Goal: Task Accomplishment & Management: Manage account settings

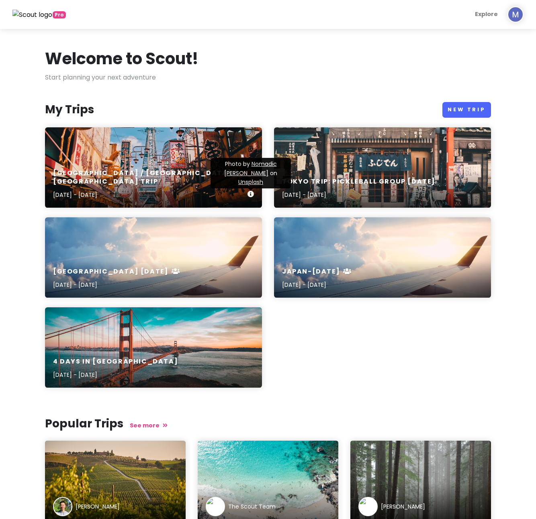
click at [206, 177] on div "[GEOGRAPHIC_DATA] / [GEOGRAPHIC_DATA] / [GEOGRAPHIC_DATA] Trip [DATE] - [DATE]" at bounding box center [153, 184] width 217 height 47
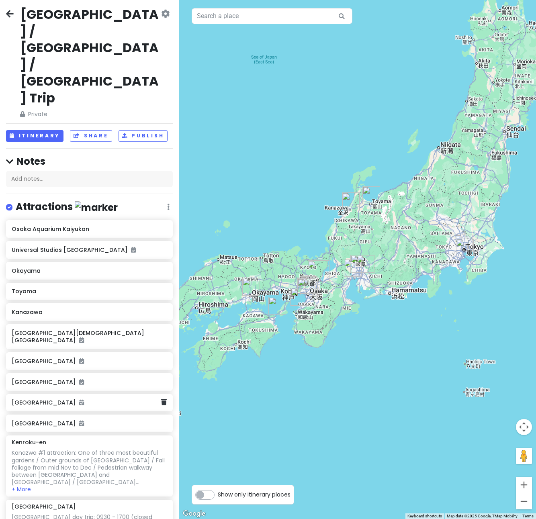
scroll to position [1, 0]
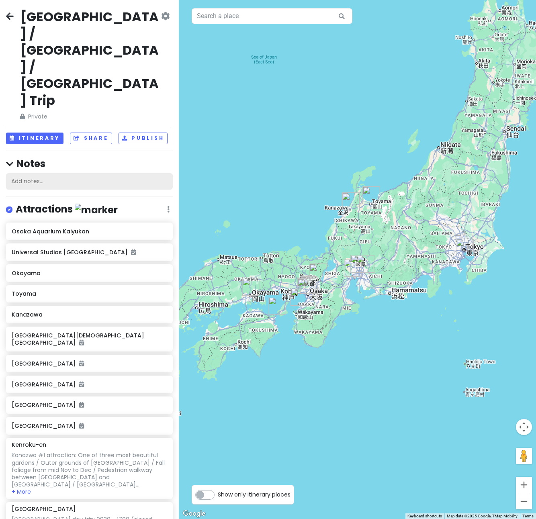
click at [33, 173] on div "Add notes..." at bounding box center [89, 181] width 167 height 17
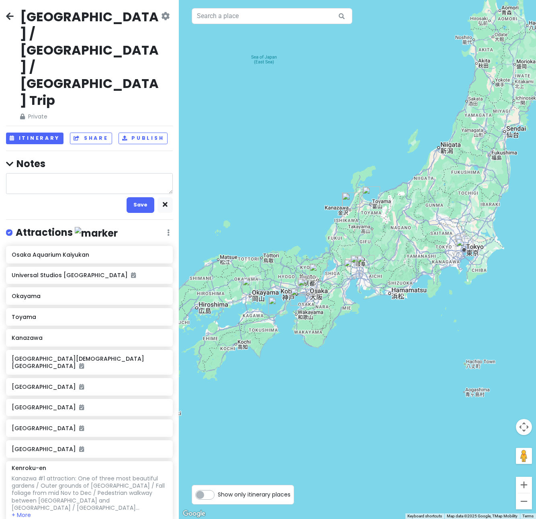
type textarea "x"
type textarea "T"
type textarea "x"
type textarea "Th"
type textarea "x"
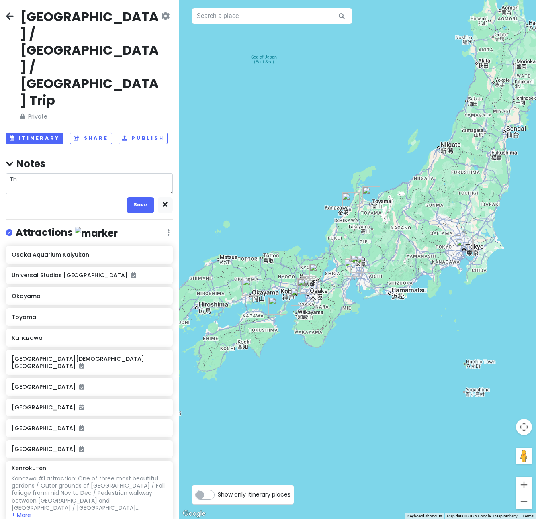
type textarea "Thn"
type textarea "x"
type textarea "Th"
type textarea "x"
type textarea "T"
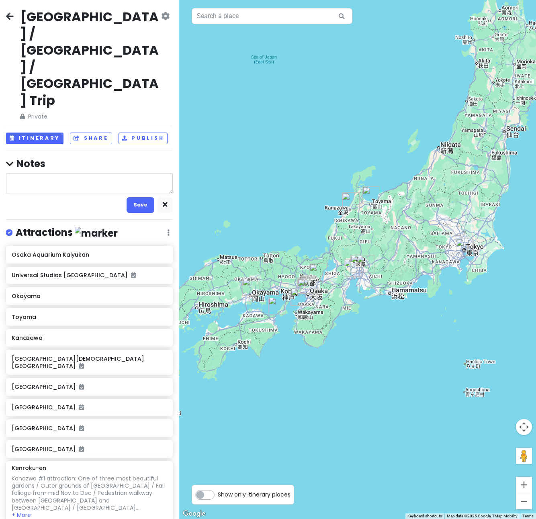
type textarea "x"
type textarea "P"
type textarea "x"
type textarea "Pl"
type textarea "x"
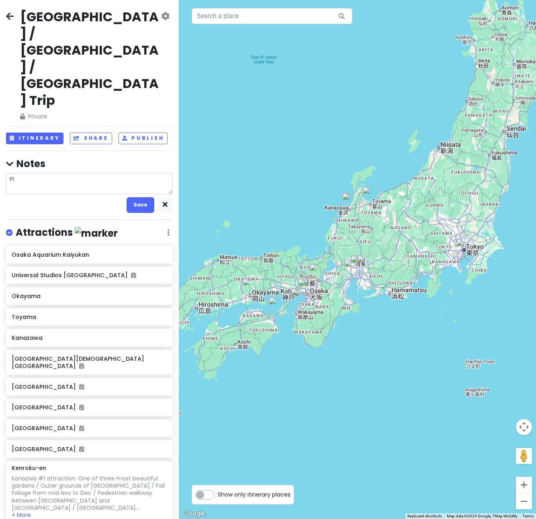
type textarea "Pla"
type textarea "x"
type textarea "Plac"
type textarea "x"
type textarea "Place"
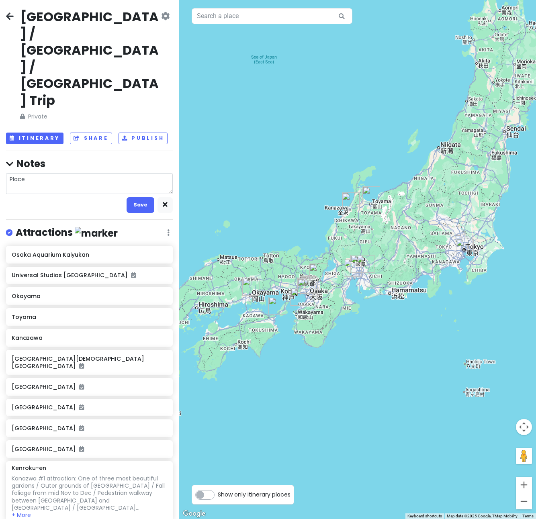
type textarea "x"
type textarea "Places"
type textarea "x"
type textarea "Places"
type textarea "x"
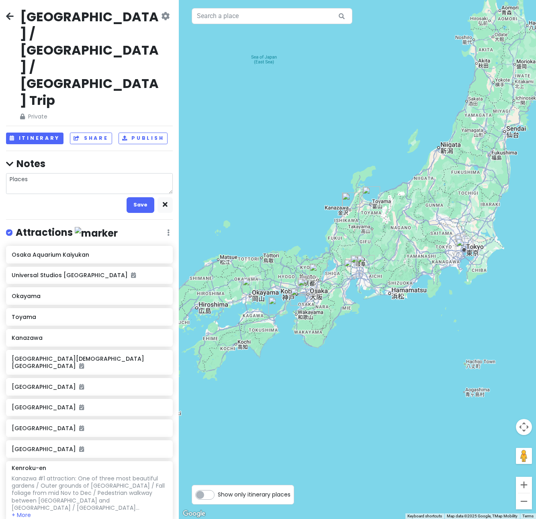
type textarea "Places t"
type textarea "x"
type textarea "Places to"
type textarea "x"
type textarea "Places to"
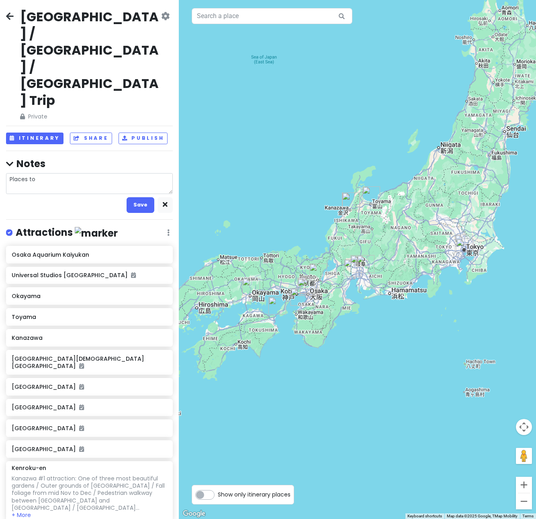
type textarea "x"
type textarea "Places to c"
type textarea "x"
type textarea "Places to co"
type textarea "x"
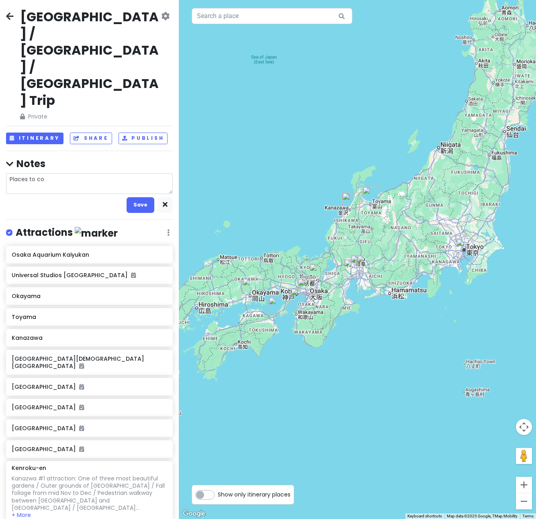
type textarea "Places to con"
type textarea "x"
type textarea "Places to cons"
type textarea "x"
type textarea "Places to consi"
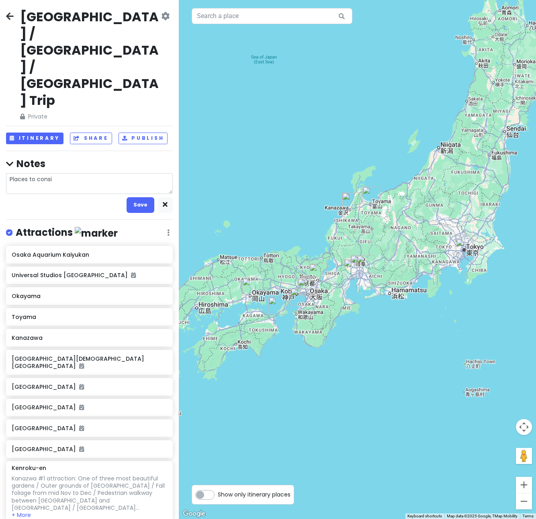
type textarea "x"
type textarea "Places to consid"
type textarea "x"
type textarea "Places to conside"
type textarea "x"
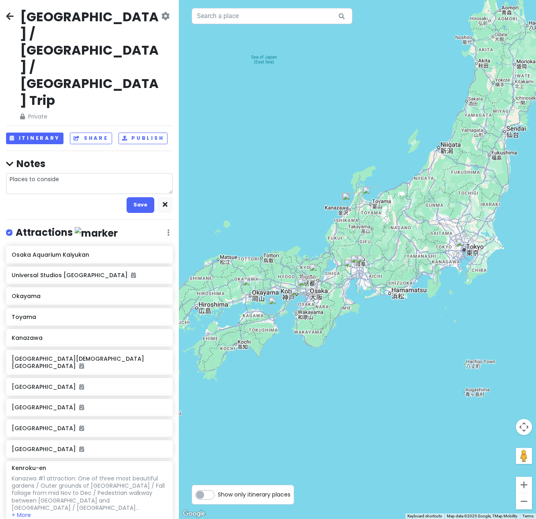
type textarea "Places to consider"
type textarea "x"
type textarea "Places to consider:"
type textarea "x"
type textarea "Places to consider:"
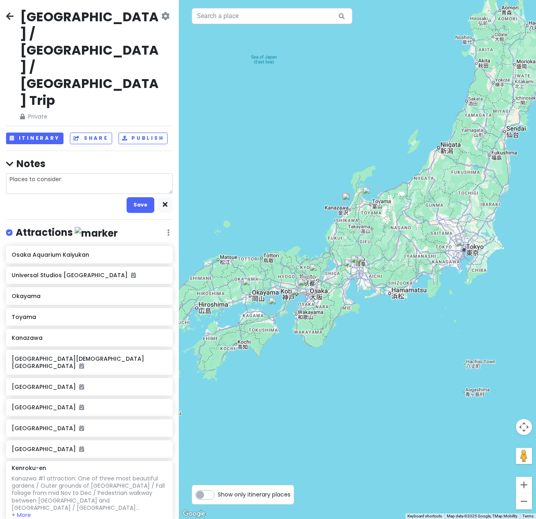
type textarea "x"
type textarea "Places to consider: O"
type textarea "x"
type textarea "Places to consider: Os"
type textarea "x"
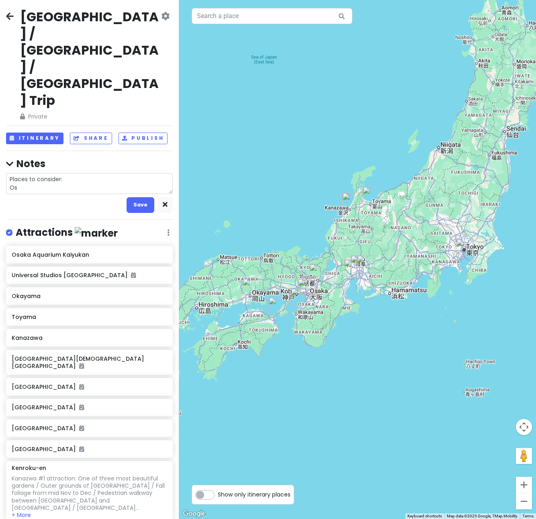
type textarea "Places to consider: Osa"
type textarea "x"
type textarea "Places to consider: [PERSON_NAME]"
type textarea "x"
type textarea "Places to consider: [GEOGRAPHIC_DATA]"
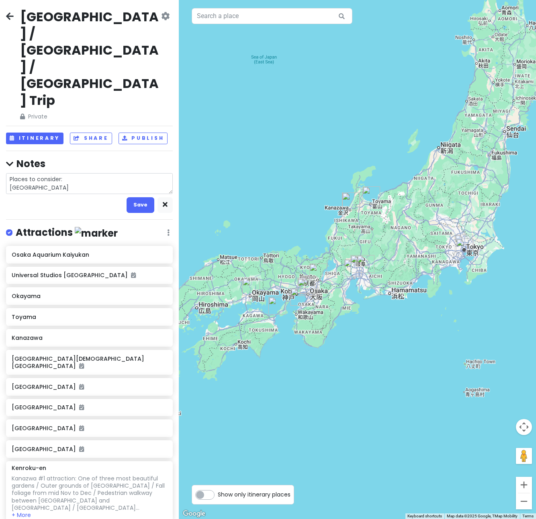
type textarea "x"
type textarea "Places to consider: [GEOGRAPHIC_DATA]"
type textarea "x"
type textarea "Places to consider: Osaka S"
type textarea "x"
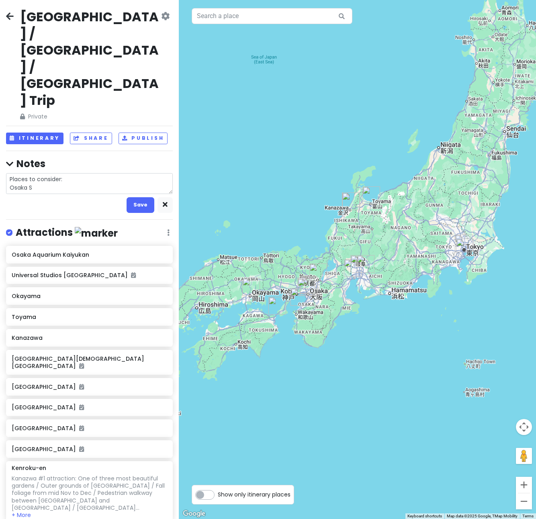
type textarea "Places to consider: [GEOGRAPHIC_DATA]"
type textarea "x"
type textarea "Places to consider: [GEOGRAPHIC_DATA]"
type textarea "x"
type textarea "Places to consider: Osaka Stat"
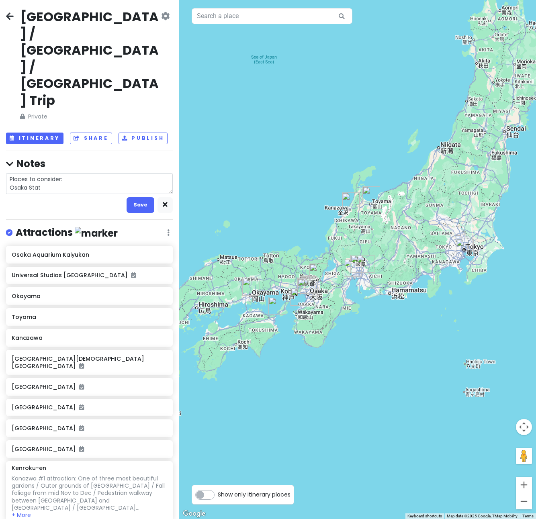
type textarea "x"
type textarea "Places to consider: [GEOGRAPHIC_DATA]"
type textarea "x"
type textarea "Places to consider: Osaka Statio"
type textarea "x"
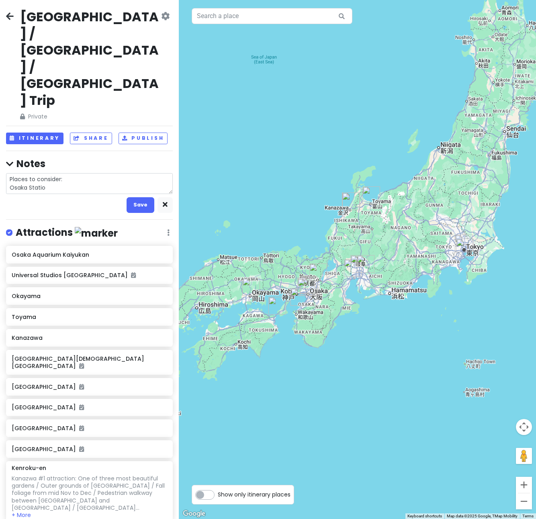
type textarea "Places to consider: [GEOGRAPHIC_DATA]"
type textarea "x"
type textarea "Places to consider: [GEOGRAPHIC_DATA]:"
type textarea "x"
type textarea "Places to consider: [GEOGRAPHIC_DATA]:"
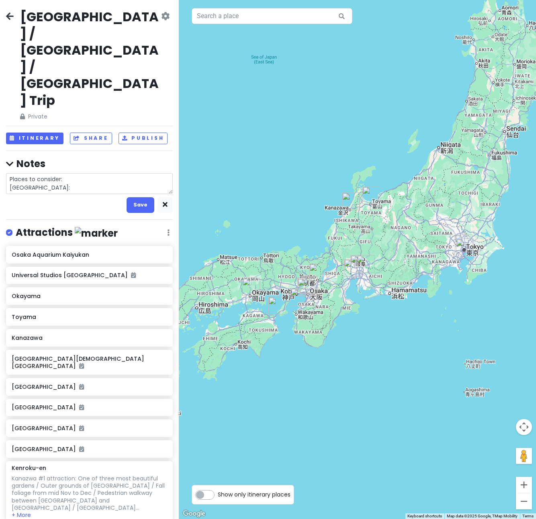
type textarea "x"
type textarea "Places to consider: [GEOGRAPHIC_DATA]: F"
type textarea "x"
type textarea "Places to consider: [GEOGRAPHIC_DATA]: Fo"
type textarea "x"
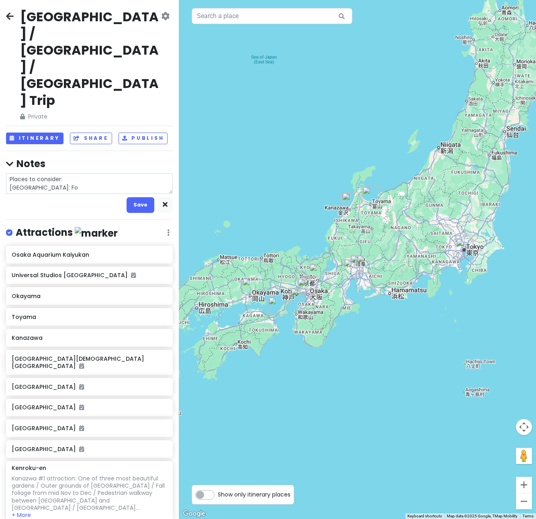
type textarea "Places to consider: [GEOGRAPHIC_DATA]: Fou"
type textarea "x"
type textarea "Places to consider: [GEOGRAPHIC_DATA]: Foun"
type textarea "x"
type textarea "Places to consider: [GEOGRAPHIC_DATA]: Fount"
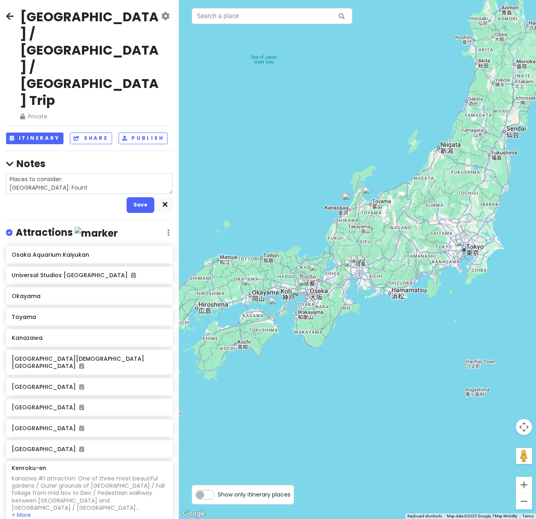
type textarea "x"
type textarea "Places to consider: [GEOGRAPHIC_DATA]: Founta"
type textarea "x"
type textarea "Places to consider: [GEOGRAPHIC_DATA]: [GEOGRAPHIC_DATA]"
type textarea "x"
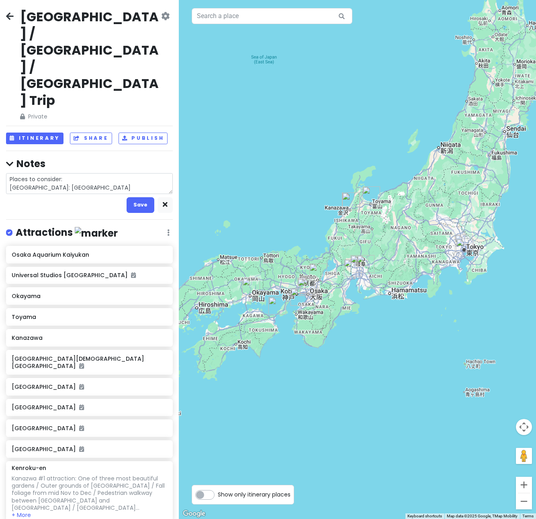
type textarea "Places to consider: [GEOGRAPHIC_DATA]: [GEOGRAPHIC_DATA]"
type textarea "x"
type textarea "Places to consider: [GEOGRAPHIC_DATA]: [GEOGRAPHIC_DATA]"
type textarea "x"
type textarea "Places to consider: [GEOGRAPHIC_DATA]: Fountain B"
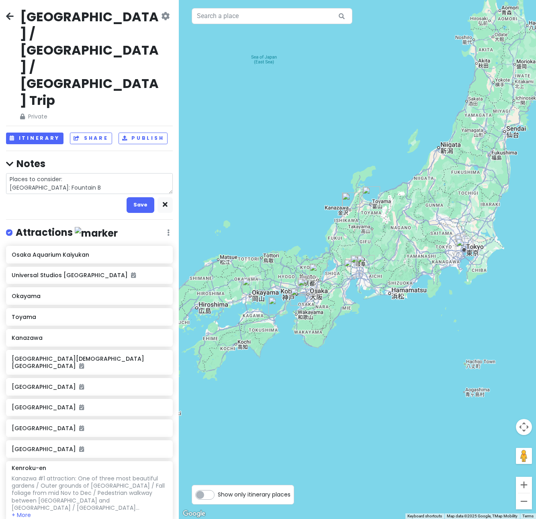
type textarea "x"
type textarea "Places to consider: [GEOGRAPHIC_DATA]: [PERSON_NAME]"
type textarea "x"
type textarea "Places to consider: [GEOGRAPHIC_DATA]: Fountain Boy"
type textarea "x"
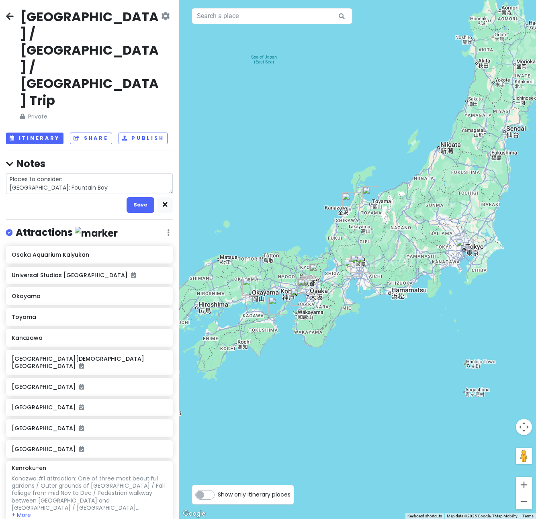
type textarea "Places to consider: [GEOGRAPHIC_DATA]: Fountain Boy"
type textarea "x"
type textarea "Places to consider: [GEOGRAPHIC_DATA]: Fountain Boy s"
type textarea "x"
type textarea "Places to consider: [GEOGRAPHIC_DATA]: Fountain Boy sp"
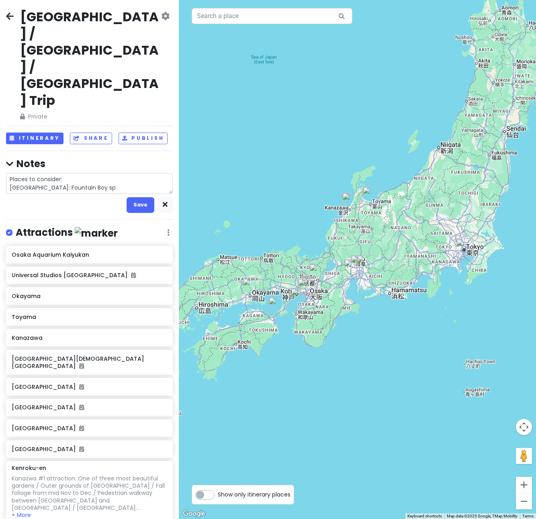
type textarea "x"
type textarea "Places to consider: [GEOGRAPHIC_DATA]: Fountain Boy sphe"
type textarea "x"
type textarea "Places to consider: [GEOGRAPHIC_DATA]: Fountain Boy spher"
type textarea "x"
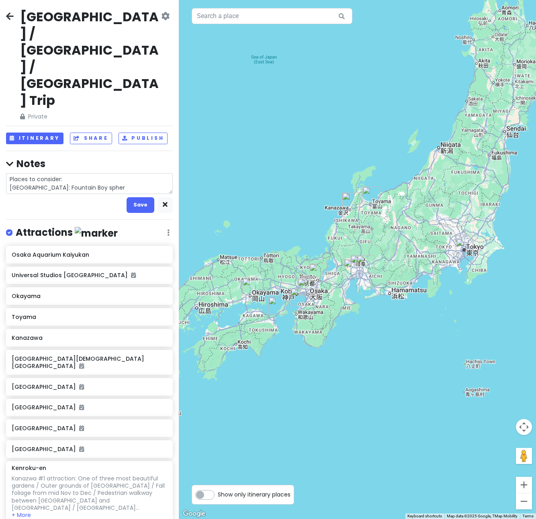
type textarea "Places to consider: [GEOGRAPHIC_DATA]: Fountain Boy sphere"
type textarea "x"
type textarea "Places to consider: [GEOGRAPHIC_DATA]: Fountain Boy sphere"
type textarea "x"
type textarea "Places to consider: [GEOGRAPHIC_DATA]: Fountain Boy sphere a"
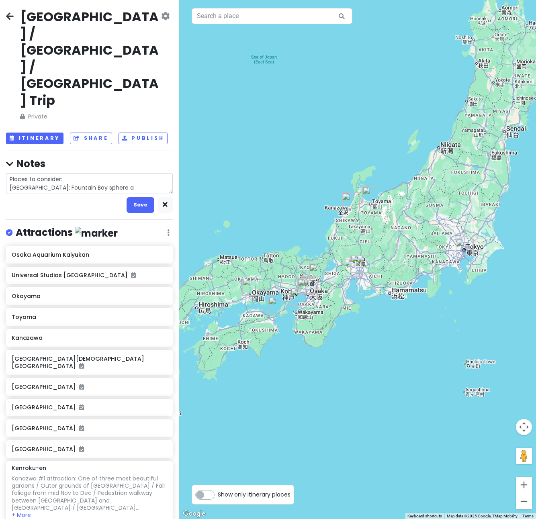
type textarea "x"
type textarea "Places to consider: [GEOGRAPHIC_DATA]: Fountain Boy sphere ar"
type textarea "x"
type textarea "Places to consider: [GEOGRAPHIC_DATA]: Fountain Boy sphere art"
type textarea "x"
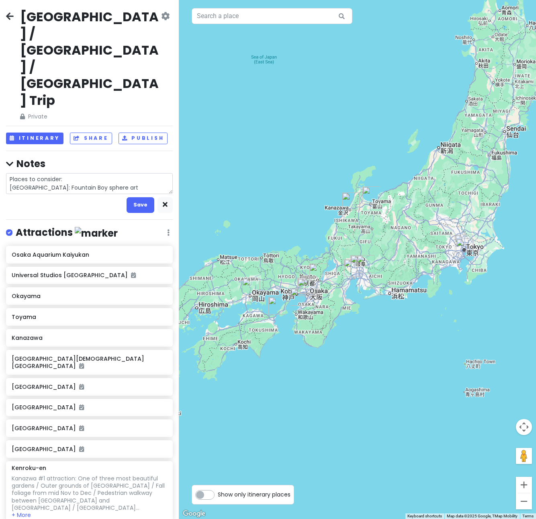
type textarea "Places to consider: [GEOGRAPHIC_DATA]: Fountain Boy sphere art"
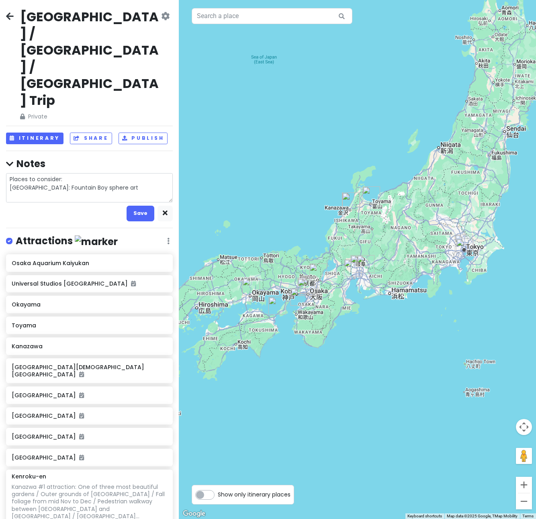
click at [139, 173] on textarea "Places to consider: [GEOGRAPHIC_DATA]: Fountain Boy sphere art" at bounding box center [89, 187] width 167 height 29
type textarea "x"
type textarea "Places to consider: [GEOGRAPHIC_DATA]: Fountain Boy sphere art"
type textarea "x"
type textarea "Places to consider: [GEOGRAPHIC_DATA]: Fountain Boy sphere art ("
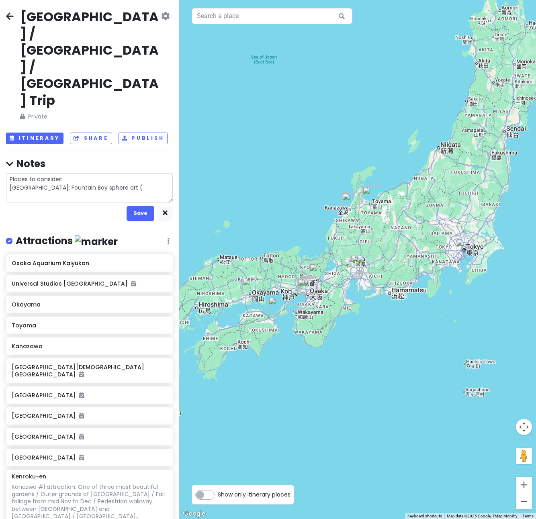
type textarea "x"
type textarea "Places to consider: [GEOGRAPHIC_DATA]: Fountain Boy sphere art (W"
type textarea "x"
type textarea "Places to consider: [GEOGRAPHIC_DATA]: Fountain Boy sphere art (We"
type textarea "x"
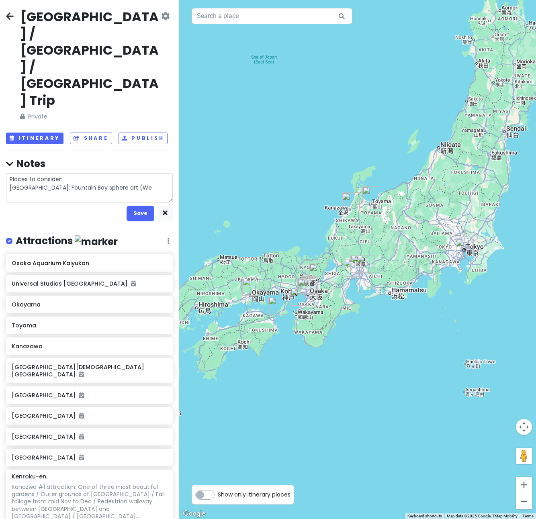
type textarea "Places to consider: [GEOGRAPHIC_DATA]: Fountain Boy sphere art ([PERSON_NAME]"
type textarea "x"
type textarea "Places to consider: [GEOGRAPHIC_DATA]: Fountain Boy sphere art (West"
type textarea "x"
type textarea "Places to consider: [GEOGRAPHIC_DATA]: Fountain Boy sphere art (West"
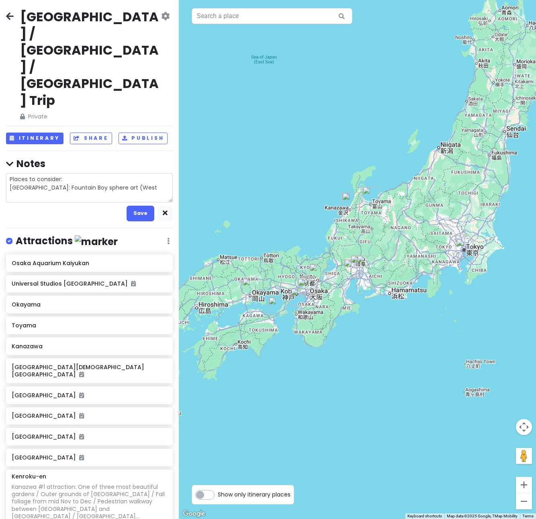
type textarea "x"
type textarea "Places to consider: [GEOGRAPHIC_DATA]: Fountain Boy sphere art (West e"
type textarea "x"
type textarea "Places to consider: [GEOGRAPHIC_DATA]: Fountain Boy sphere art (West ex"
type textarea "x"
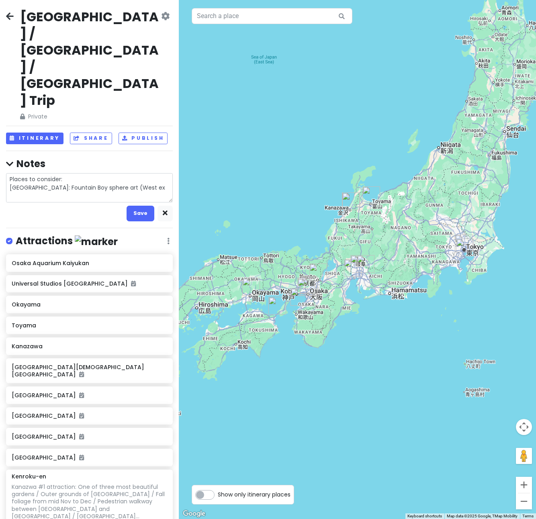
type textarea "Places to consider: [GEOGRAPHIC_DATA]: Fountain Boy sphere art (West exi"
type textarea "x"
type textarea "Places to consider: [GEOGRAPHIC_DATA]: Fountain Boy sphere art (West exit"
type textarea "x"
type textarea "Places to consider: [GEOGRAPHIC_DATA]: Fountain Boy sphere art (West exit)"
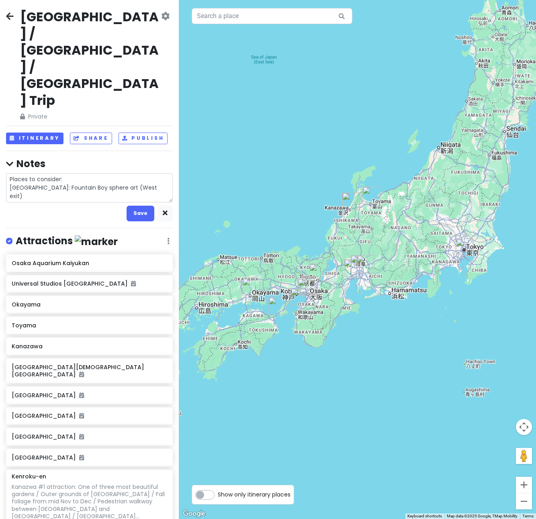
type textarea "x"
type textarea "Places to consider: [GEOGRAPHIC_DATA]: Fountain Boy sphere art (West exit)"
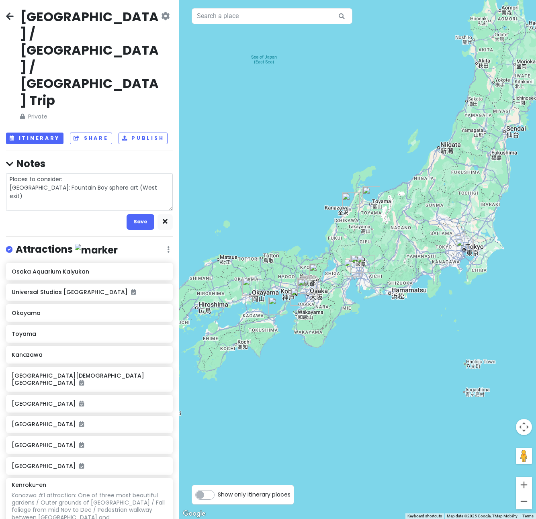
type textarea "x"
type textarea "Places to consider: [GEOGRAPHIC_DATA]: Fountain Boy sphere art (West exit) O"
type textarea "x"
type textarea "Places to consider: [GEOGRAPHIC_DATA]: Fountain Boy sphere art (West exit) Os"
type textarea "x"
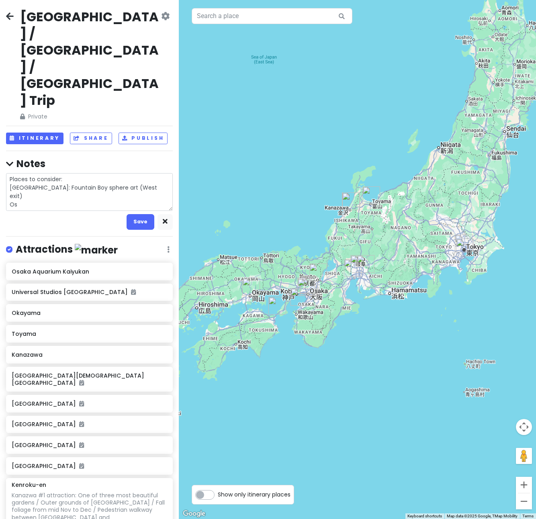
type textarea "Places to consider: [GEOGRAPHIC_DATA]: Fountain Boy sphere art (West exit) Osa"
type textarea "x"
type textarea "Places to consider: [GEOGRAPHIC_DATA]: Fountain Boy sphere art (West exit) [PER…"
type textarea "x"
type textarea "Places to consider: [GEOGRAPHIC_DATA]: Fountain Boy sphere art ([GEOGRAPHIC_DAT…"
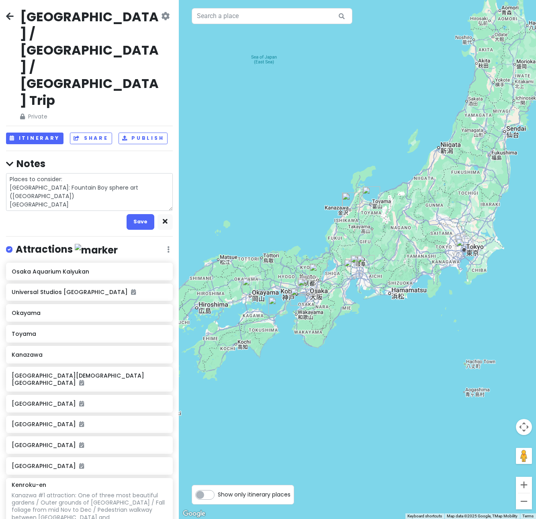
type textarea "x"
type textarea "Places to consider: [GEOGRAPHIC_DATA]: Fountain Boy sphere art ([GEOGRAPHIC_DAT…"
type textarea "x"
type textarea "Places to consider: [GEOGRAPHIC_DATA]: Fountain Boy sphere art (West exit) [GEO…"
type textarea "x"
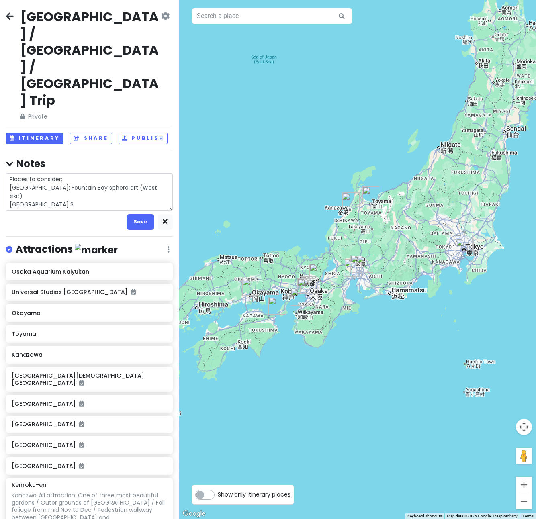
type textarea "Places to consider: [GEOGRAPHIC_DATA]: Fountain Boy sphere art ([GEOGRAPHIC_DAT…"
type textarea "x"
type textarea "Places to consider: [GEOGRAPHIC_DATA]: Fountain Boy sphere art ([GEOGRAPHIC_DAT…"
type textarea "x"
type textarea "Places to consider: [GEOGRAPHIC_DATA]: Fountain Boy sphere art (West exit) [GEO…"
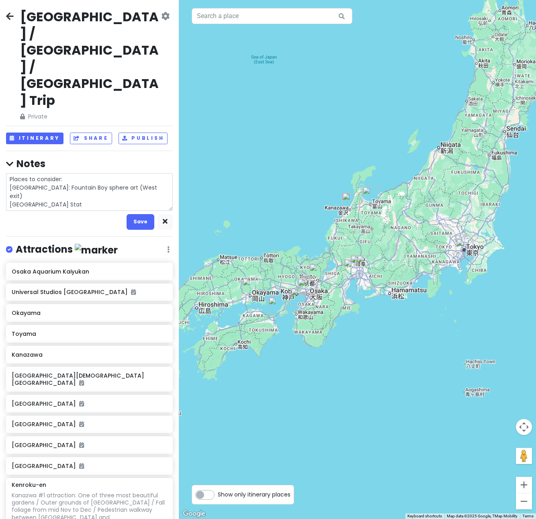
type textarea "x"
type textarea "Places to consider: [GEOGRAPHIC_DATA]: Fountain Boy sphere art (West exit) [GEO…"
type textarea "x"
type textarea "Places to consider: [GEOGRAPHIC_DATA]: Fountain Boy sphere art (West exit) [GEO…"
type textarea "x"
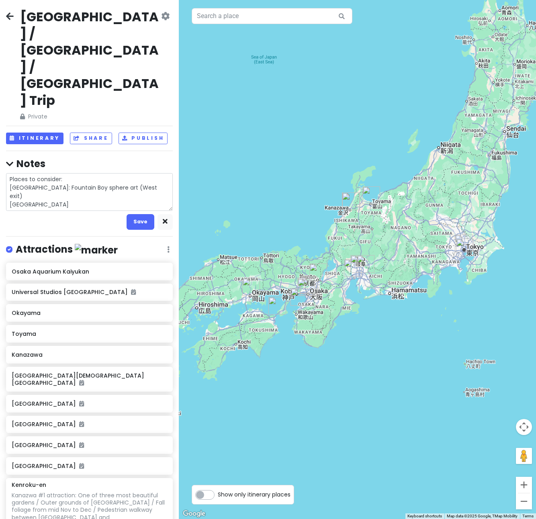
type textarea "Places to consider: [GEOGRAPHIC_DATA]: Fountain Boy sphere art ([GEOGRAPHIC_DAT…"
type textarea "x"
type textarea "Places to consider: [GEOGRAPHIC_DATA]: Fountain Boy sphere art ([GEOGRAPHIC_DAT…"
type textarea "x"
type textarea "Places to consider: [GEOGRAPHIC_DATA]: Fountain Boy sphere art (West exit) [GEO…"
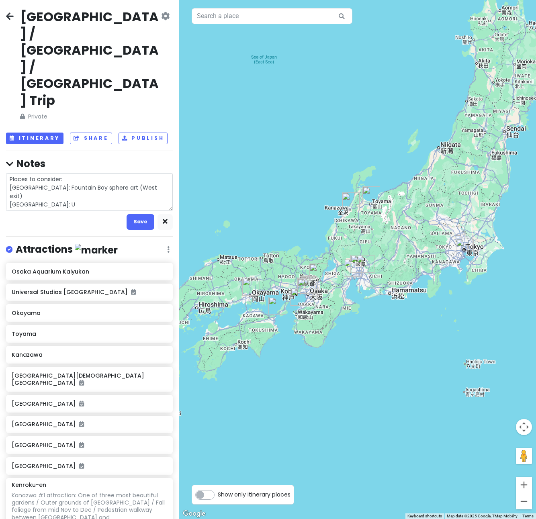
type textarea "x"
type textarea "Places to consider: [GEOGRAPHIC_DATA]: Fountain Boy sphere art (West exit) [GEO…"
type textarea "x"
type textarea "Places to consider: [GEOGRAPHIC_DATA]: Fountain Boy sphere art (West exit) [GEO…"
type textarea "x"
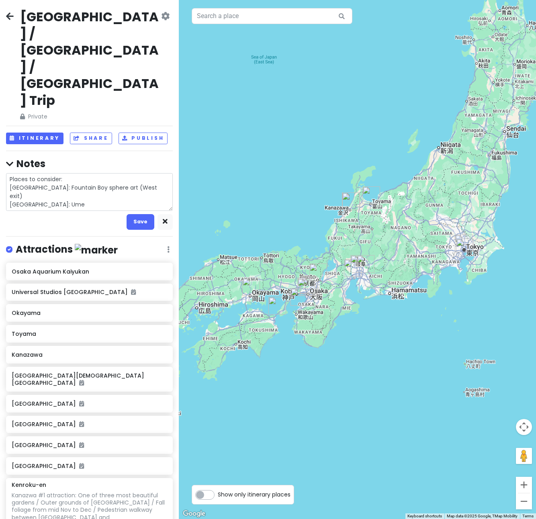
type textarea "Places to consider: [GEOGRAPHIC_DATA]: Fountain Boy sphere art ([GEOGRAPHIC_DAT…"
type textarea "x"
type textarea "Places to consider: [GEOGRAPHIC_DATA]: Fountain Boy sphere art (West exit) [GEO…"
type textarea "x"
type textarea "Places to consider: [GEOGRAPHIC_DATA]: Fountain Boy sphere art (West exit) [GEO…"
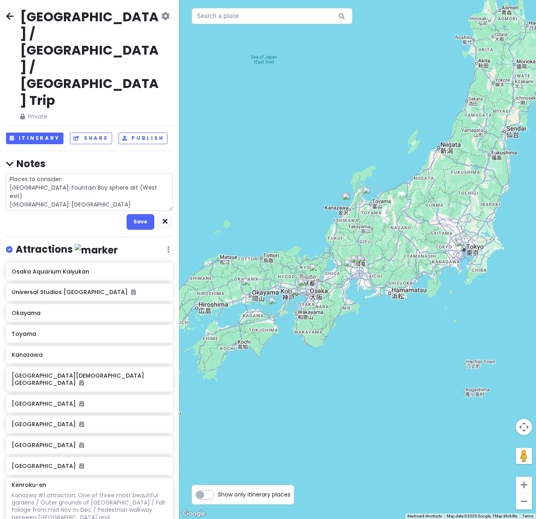
type textarea "x"
type textarea "Places to consider: [GEOGRAPHIC_DATA]: Fountain Boy sphere art (West exit) [GEO…"
type textarea "x"
type textarea "Places to consider: [GEOGRAPHIC_DATA]: Fountain Boy sphere art ([GEOGRAPHIC_DAT…"
type textarea "x"
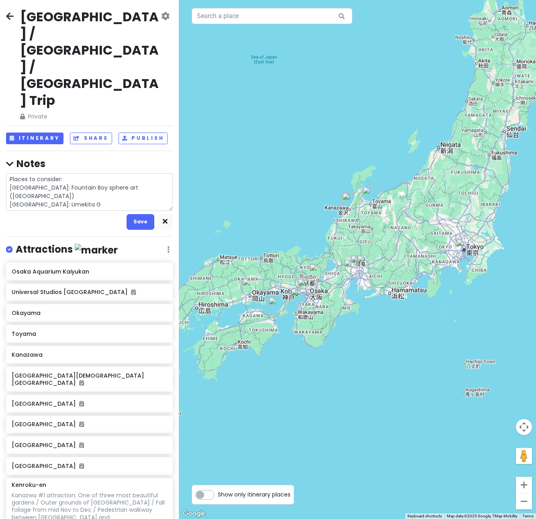
type textarea "Places to consider: [GEOGRAPHIC_DATA]: Fountain Boy sphere art (West exit) [GEO…"
type textarea "x"
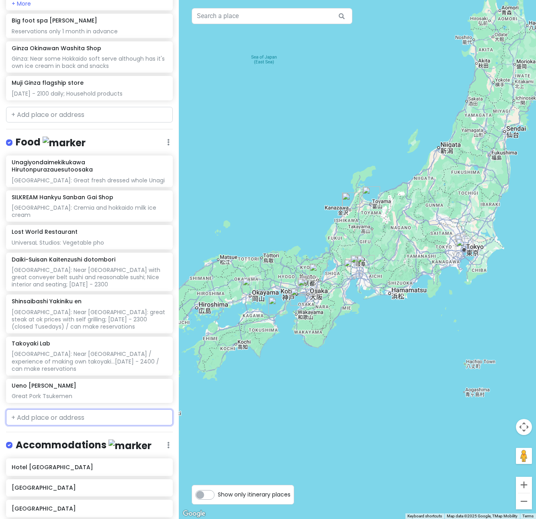
scroll to position [819, 0]
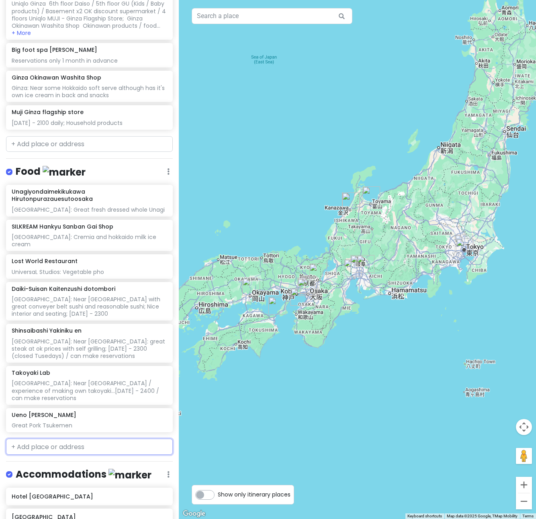
click at [25, 439] on input "text" at bounding box center [89, 447] width 167 height 16
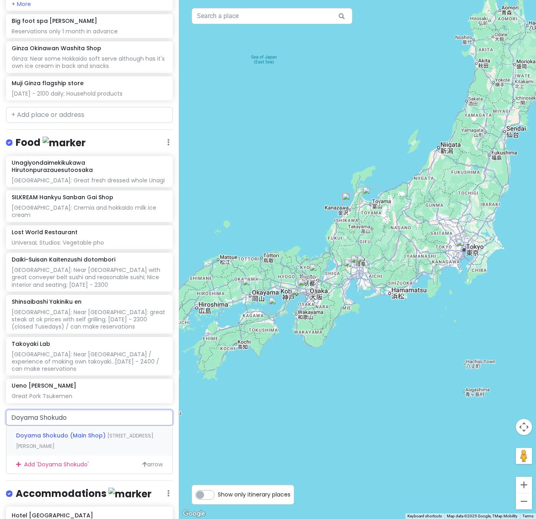
click at [84, 426] on div "Doyama Shokudo (Main Shop) [STREET_ADDRESS][PERSON_NAME]" at bounding box center [89, 441] width 166 height 30
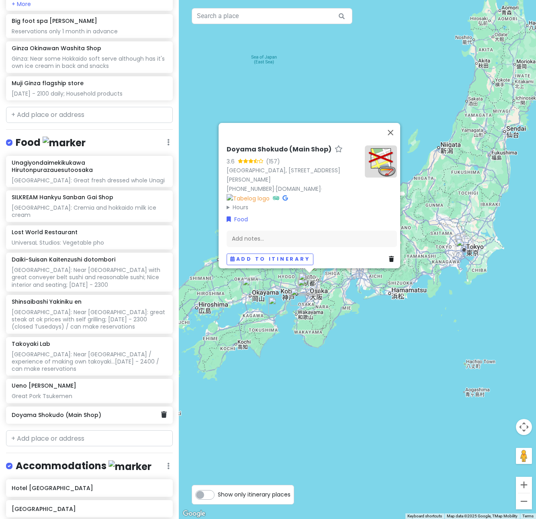
click at [111, 412] on h6 "Doyama Shokudo (Main Shop)" at bounding box center [87, 415] width 150 height 7
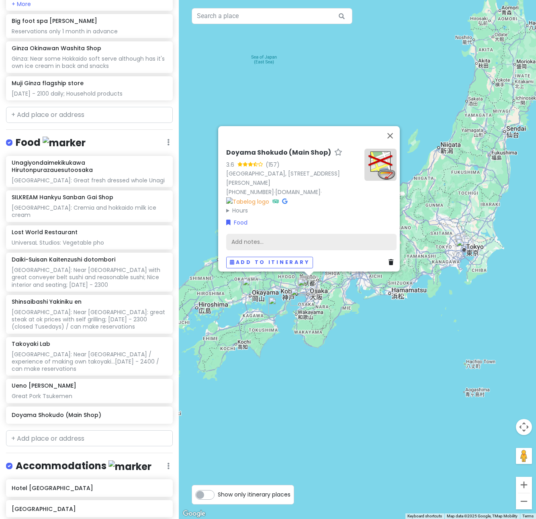
click at [244, 241] on div "Add notes..." at bounding box center [311, 242] width 170 height 17
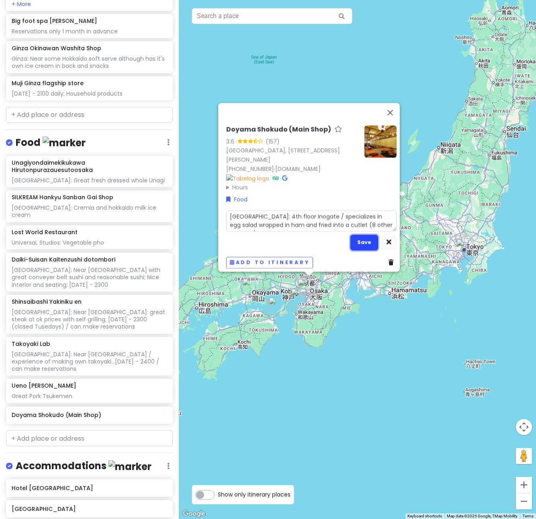
click at [361, 235] on button "Save" at bounding box center [365, 243] width 28 height 16
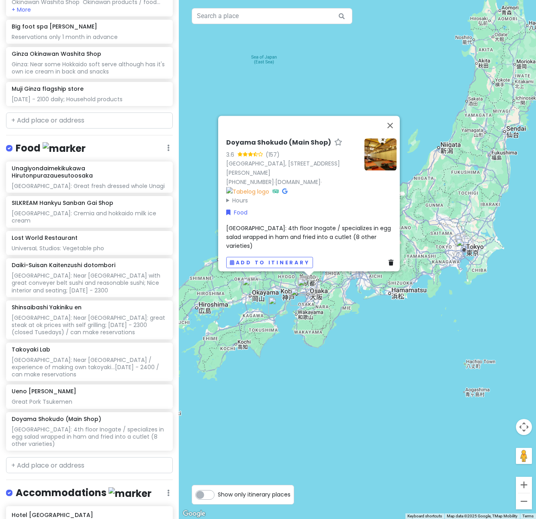
scroll to position [812, 0]
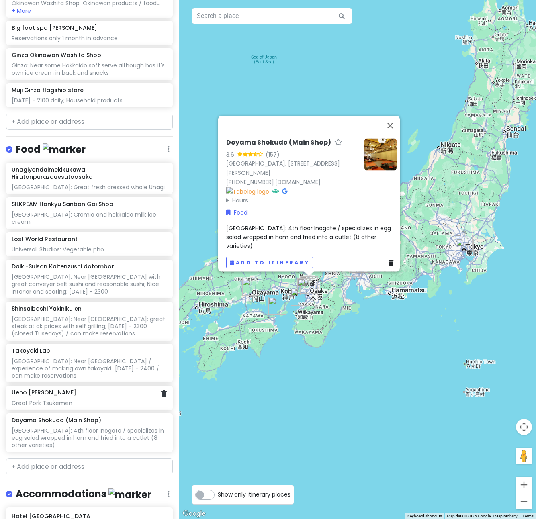
click at [33, 400] on div "Great Pork Tsukemen" at bounding box center [89, 403] width 155 height 7
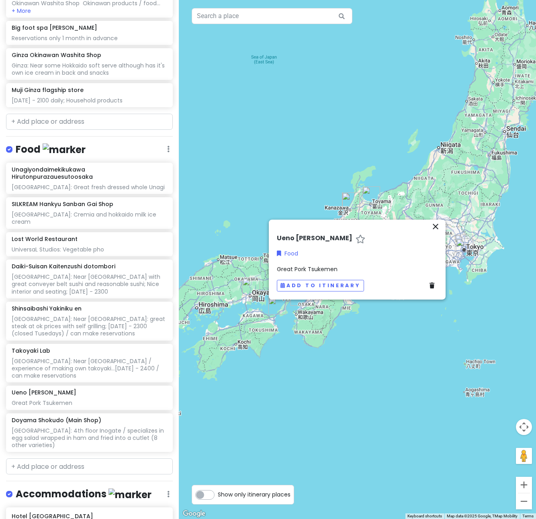
click at [277, 271] on span "Great Pork Tsukemen" at bounding box center [307, 269] width 61 height 8
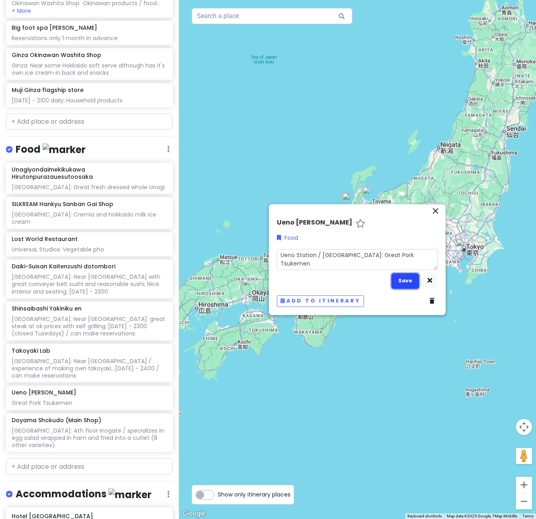
click at [411, 276] on button "Save" at bounding box center [406, 281] width 28 height 16
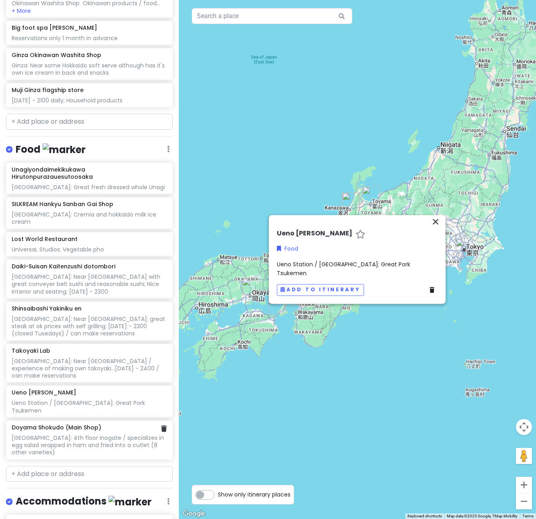
click at [127, 435] on div "[GEOGRAPHIC_DATA]: 4th floor Inogate / specializes in egg salad wrapped in ham …" at bounding box center [89, 446] width 155 height 22
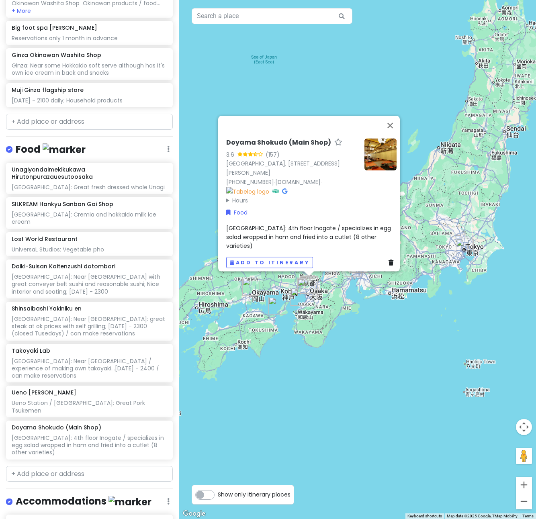
click at [357, 238] on span "[GEOGRAPHIC_DATA]: 4th floor Inogate / specializes in egg salad wrapped in ham …" at bounding box center [309, 237] width 166 height 26
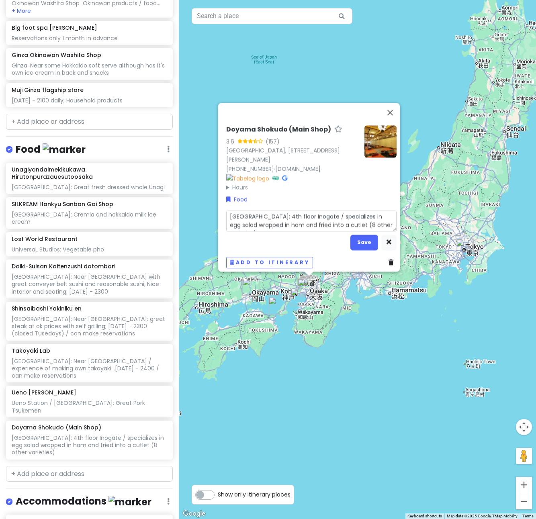
click at [388, 221] on textarea "[GEOGRAPHIC_DATA]: 4th floor Inogate / specializes in egg salad wrapped in ham …" at bounding box center [311, 221] width 170 height 21
click at [386, 222] on textarea "[GEOGRAPHIC_DATA]: 4th floor Inogate / specializes in egg salad wrapped in ham …" at bounding box center [311, 221] width 170 height 21
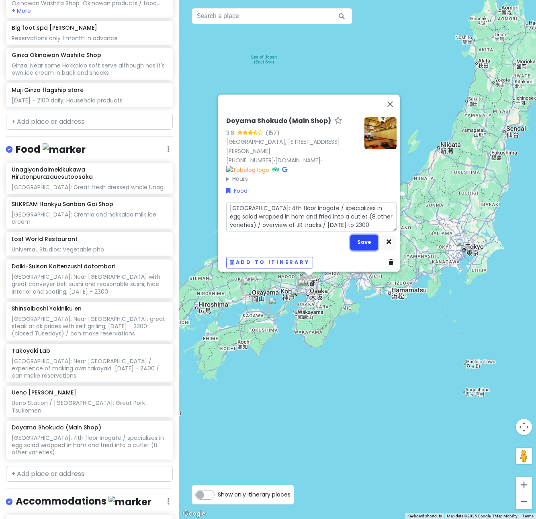
click at [365, 238] on button "Save" at bounding box center [365, 243] width 28 height 16
